Goal: Task Accomplishment & Management: Use online tool/utility

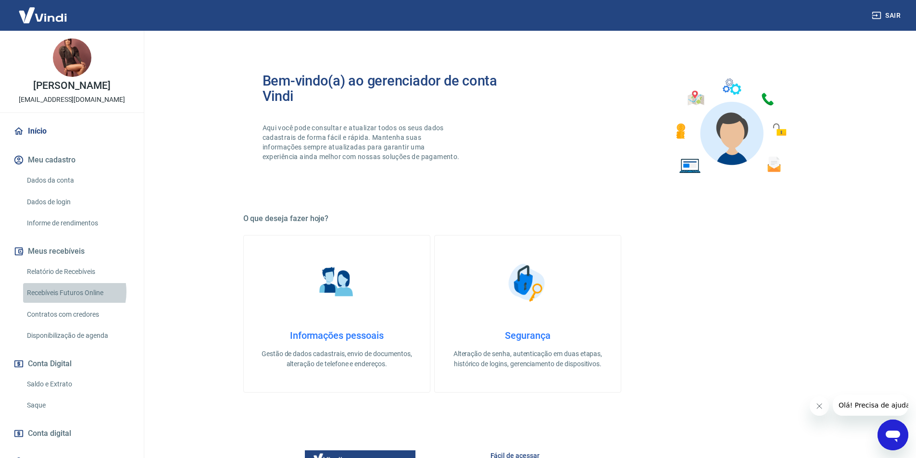
click at [66, 302] on link "Recebíveis Futuros Online" at bounding box center [77, 293] width 109 height 20
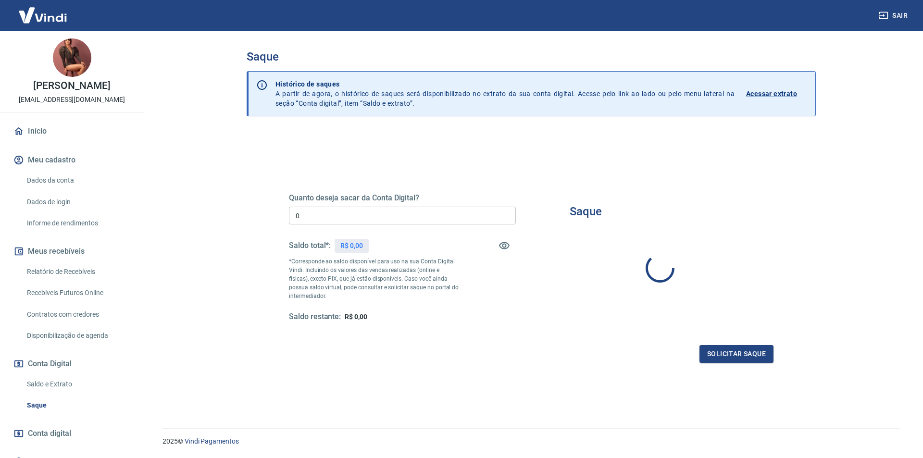
type input "R$ 0,00"
